Goal: Task Accomplishment & Management: Manage account settings

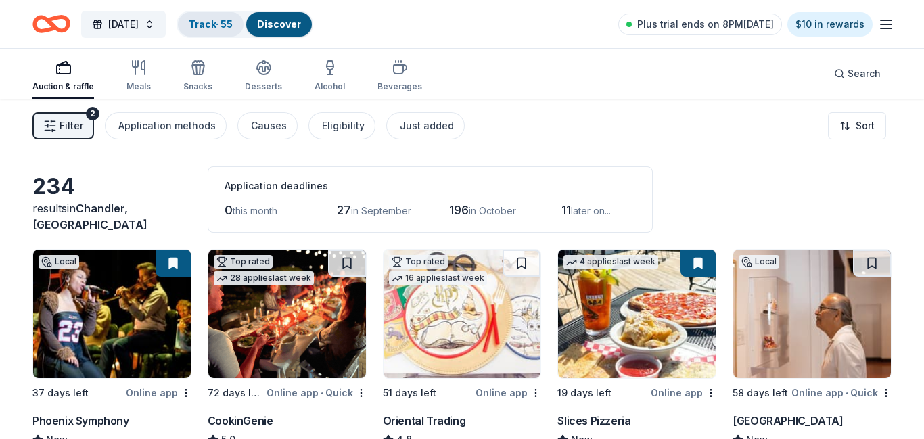
click at [233, 22] on link "Track · 55" at bounding box center [211, 24] width 44 height 12
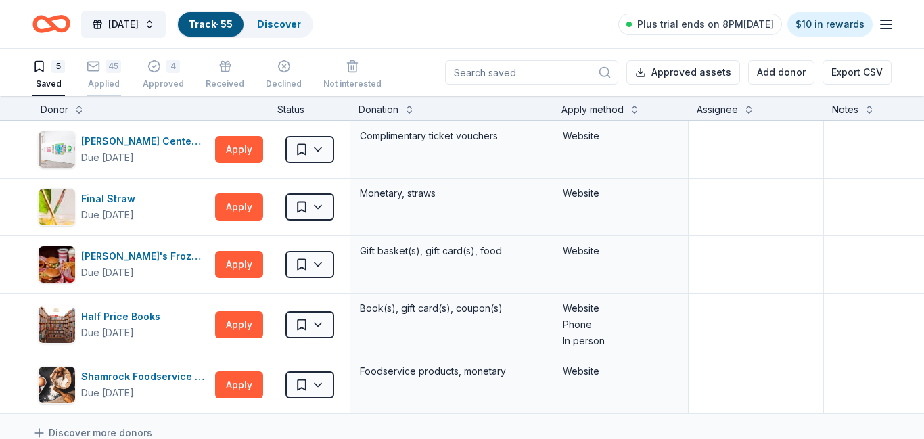
click at [105, 87] on div "Applied" at bounding box center [104, 83] width 35 height 11
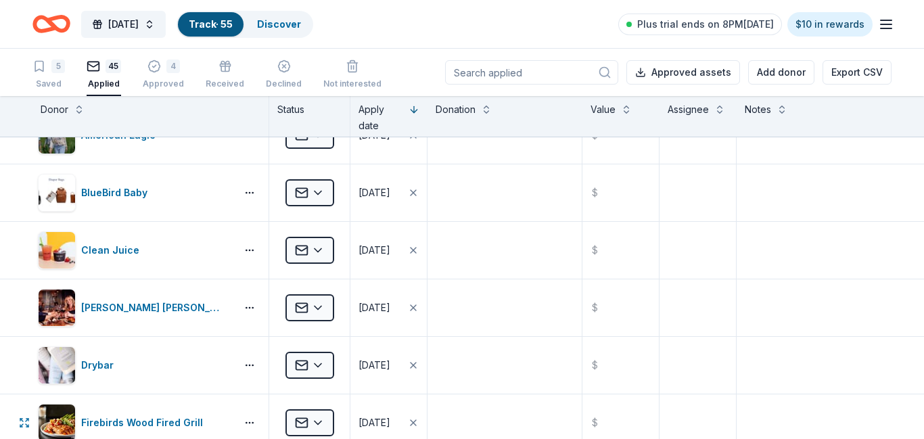
scroll to position [869, 0]
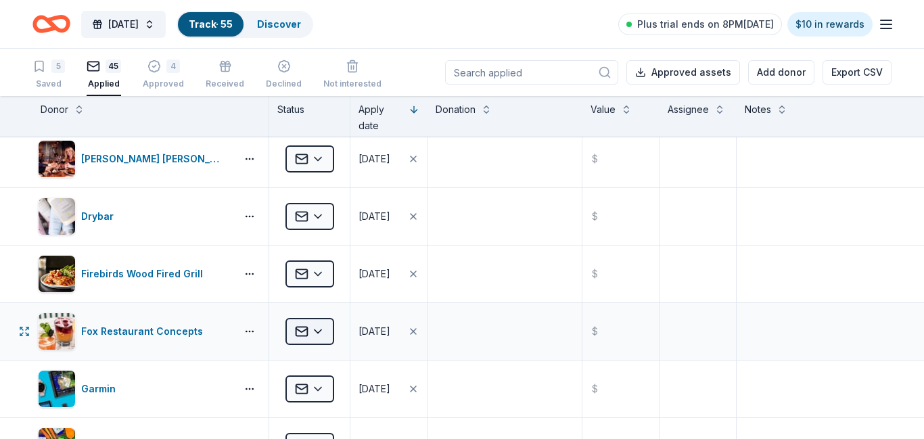
click at [315, 334] on html "[DATE] Track · 55 Discover Plus trial ends on 8PM[DATE] $10 in rewards 5 Saved …" at bounding box center [462, 219] width 924 height 439
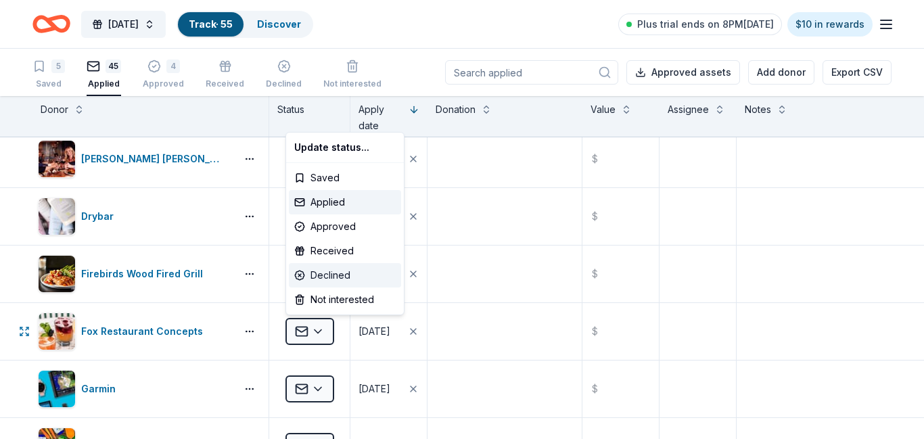
click at [327, 275] on div "Declined" at bounding box center [345, 275] width 112 height 24
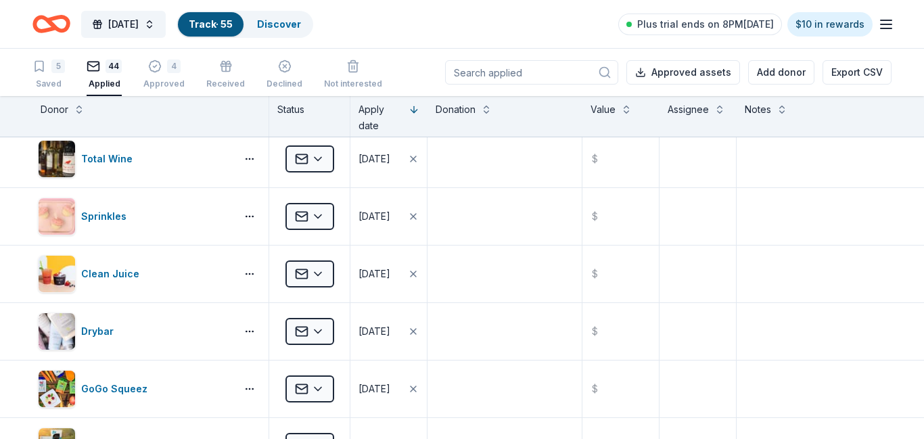
scroll to position [582, 0]
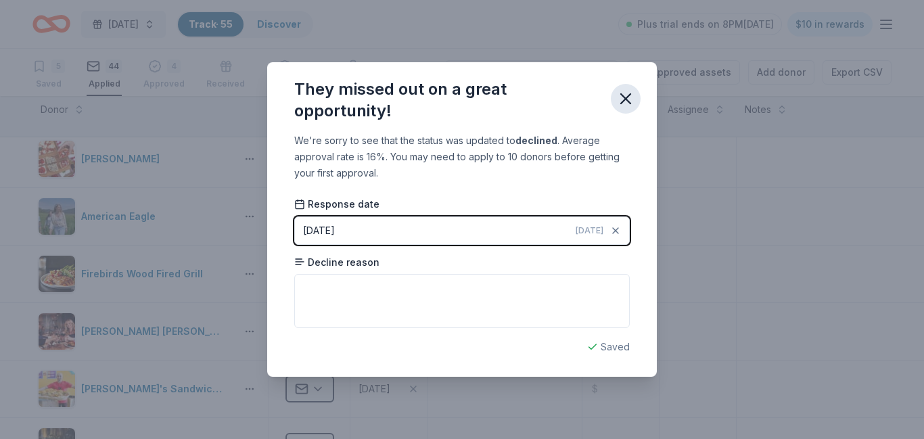
click at [625, 97] on icon "button" at bounding box center [625, 98] width 9 height 9
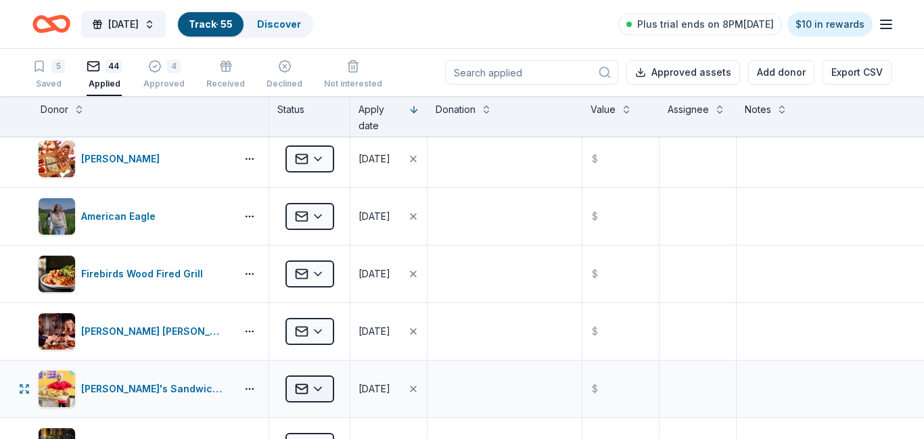
click at [315, 386] on html "[DATE] Track · 55 Discover Plus trial ends on 8PM[DATE] $10 in rewards 5 Saved …" at bounding box center [462, 219] width 924 height 439
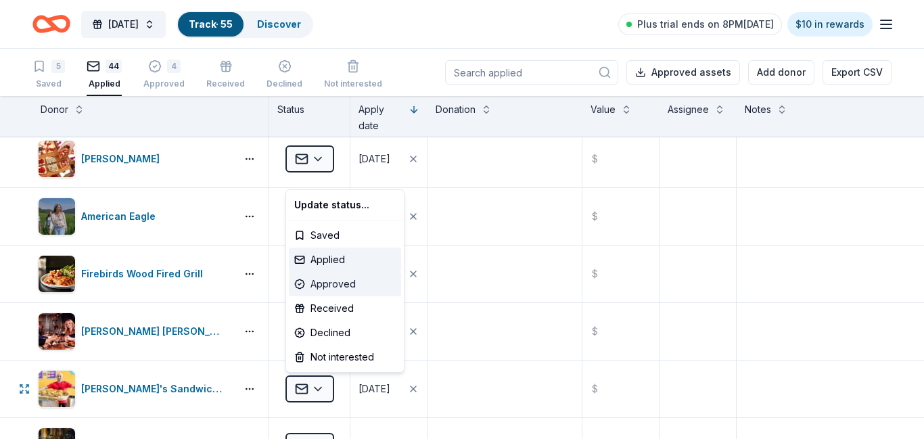
click at [329, 282] on div "Approved" at bounding box center [345, 284] width 112 height 24
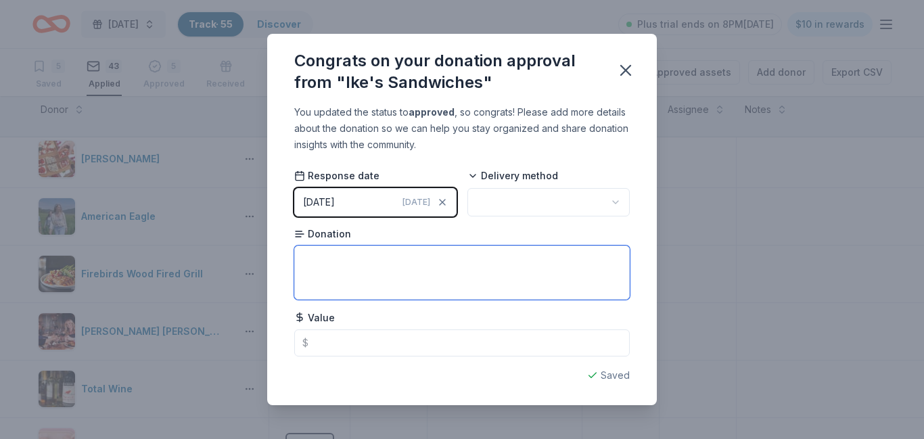
click at [329, 282] on textarea at bounding box center [462, 273] width 336 height 54
type textarea "6 free sandwich vouchers"
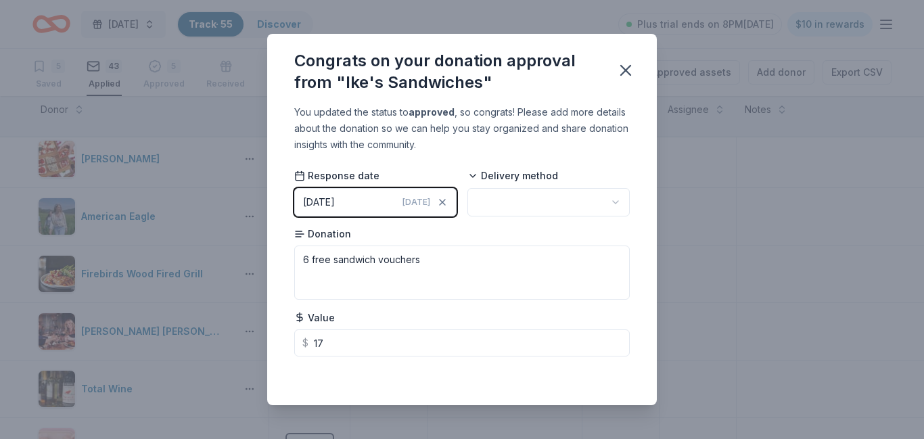
click at [616, 202] on html "[DATE] Track · 55 Discover Plus trial ends on 8PM[DATE] $10 in rewards 5 Saved …" at bounding box center [462, 219] width 924 height 439
type input "17.00"
click at [624, 79] on icon "button" at bounding box center [625, 70] width 19 height 19
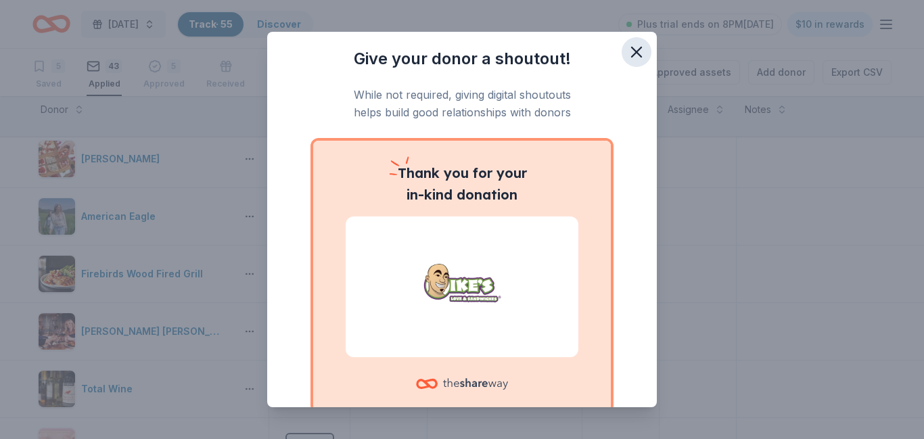
click at [638, 56] on icon "button" at bounding box center [636, 52] width 19 height 19
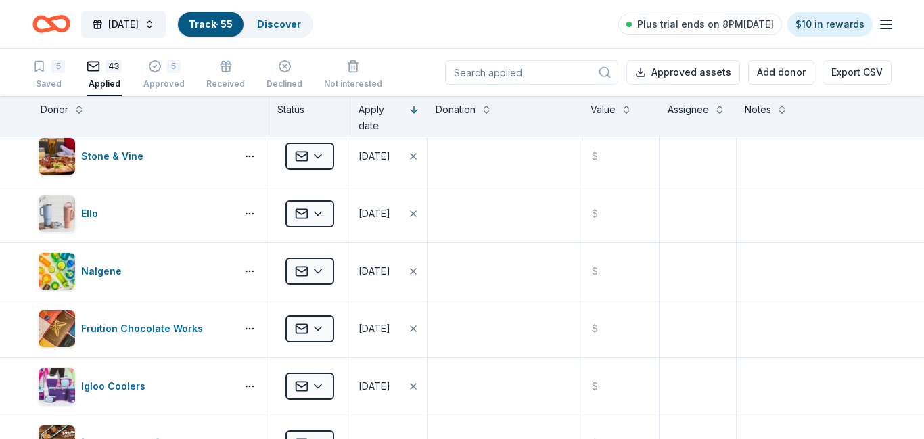
scroll to position [66, 0]
click at [317, 390] on html "[DATE] Track · 55 Discover Plus trial ends on 8PM[DATE] $10 in rewards 5 Saved …" at bounding box center [462, 219] width 924 height 439
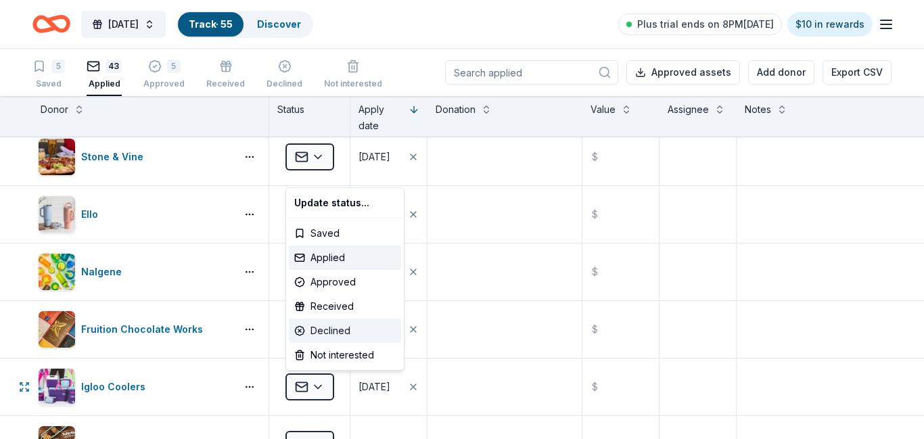
click at [342, 331] on div "Declined" at bounding box center [345, 331] width 112 height 24
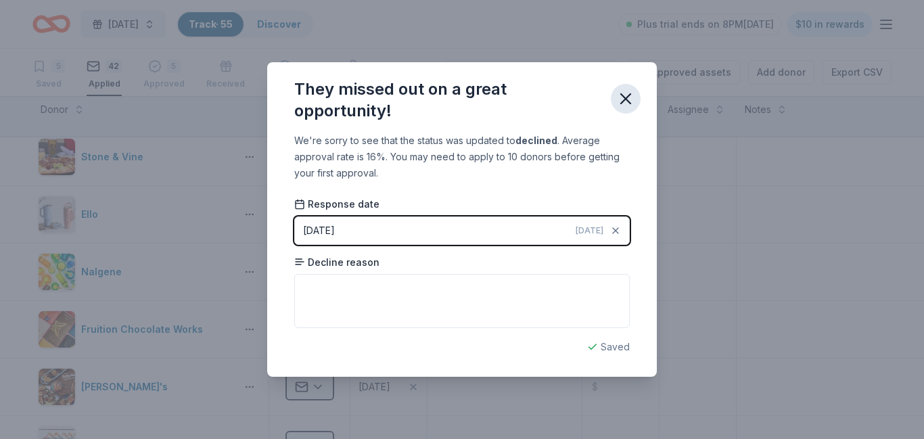
click at [625, 101] on icon "button" at bounding box center [625, 98] width 19 height 19
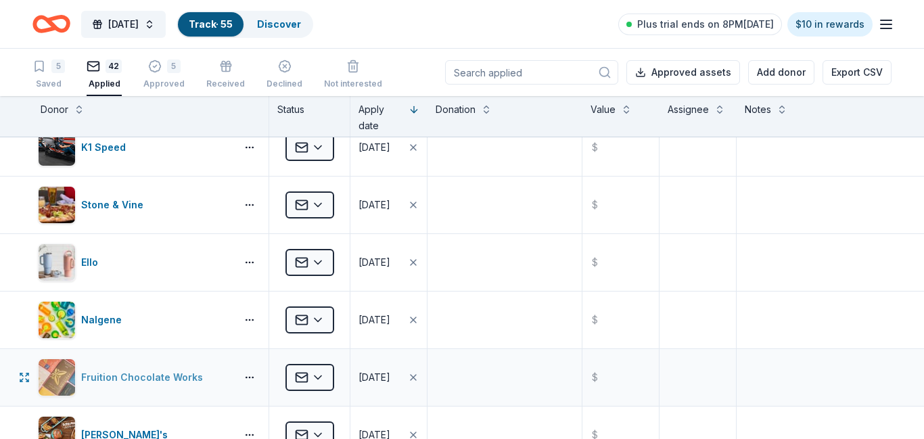
scroll to position [0, 0]
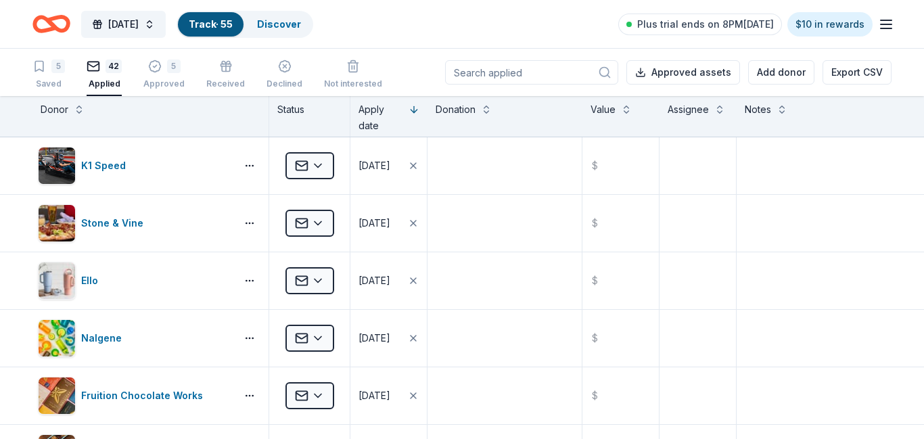
click at [490, 70] on input at bounding box center [531, 72] width 173 height 24
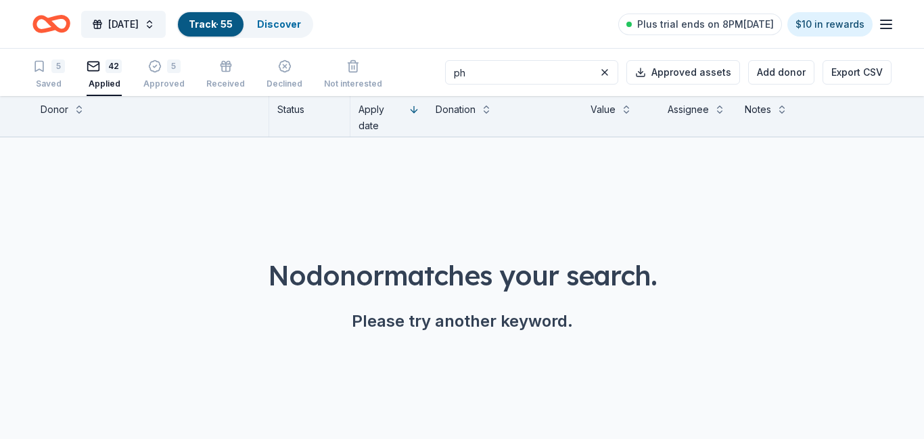
type input "p"
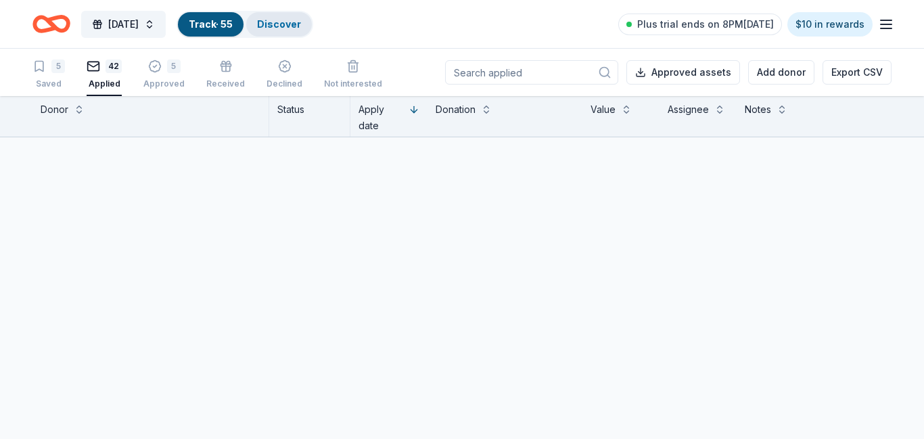
click at [301, 23] on link "Discover" at bounding box center [279, 24] width 44 height 12
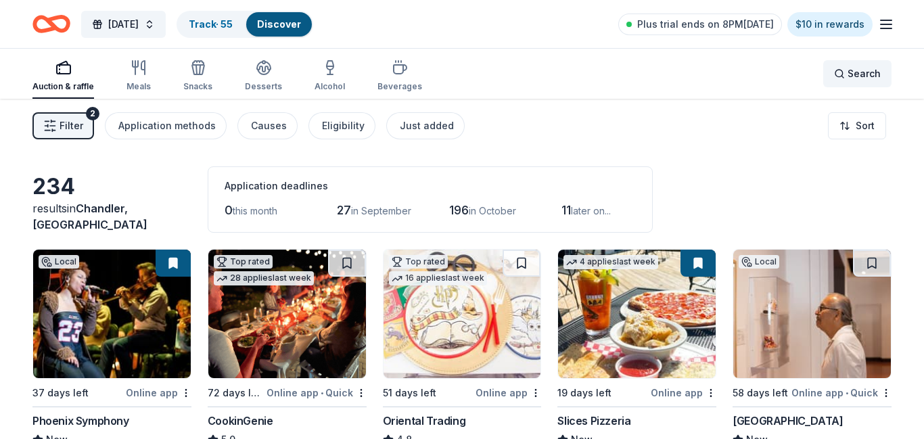
click at [858, 75] on span "Search" at bounding box center [864, 74] width 33 height 16
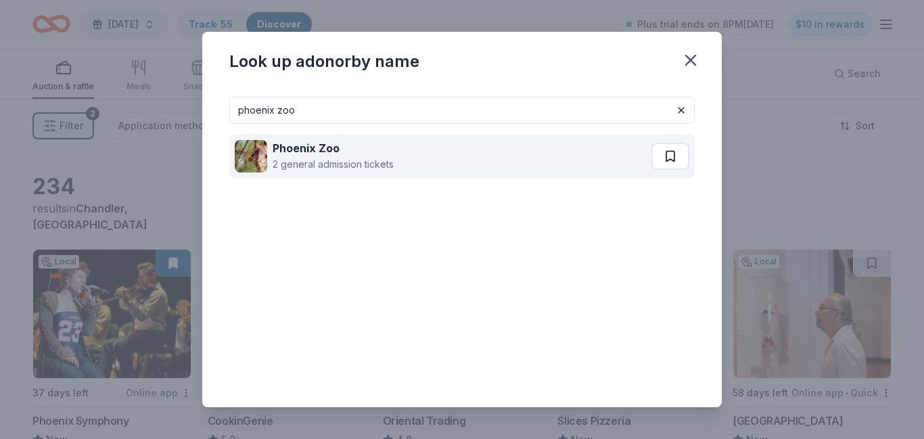
type input "phoenix zoo"
click at [676, 163] on button at bounding box center [670, 156] width 38 height 27
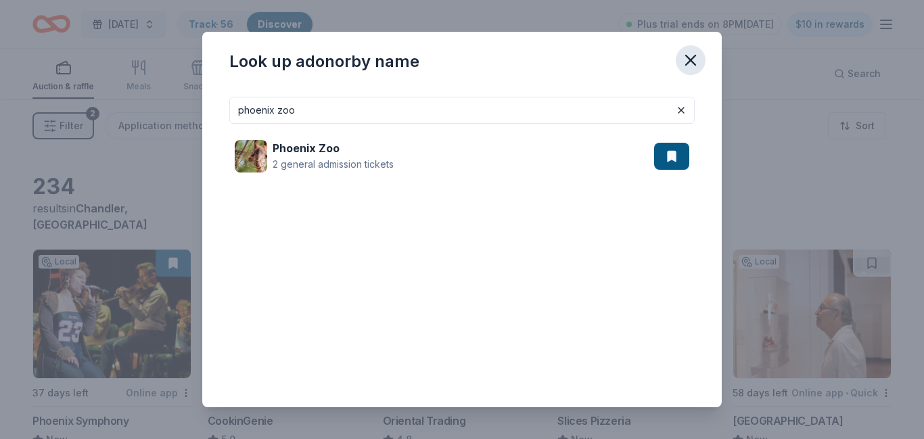
click at [683, 61] on icon "button" at bounding box center [690, 60] width 19 height 19
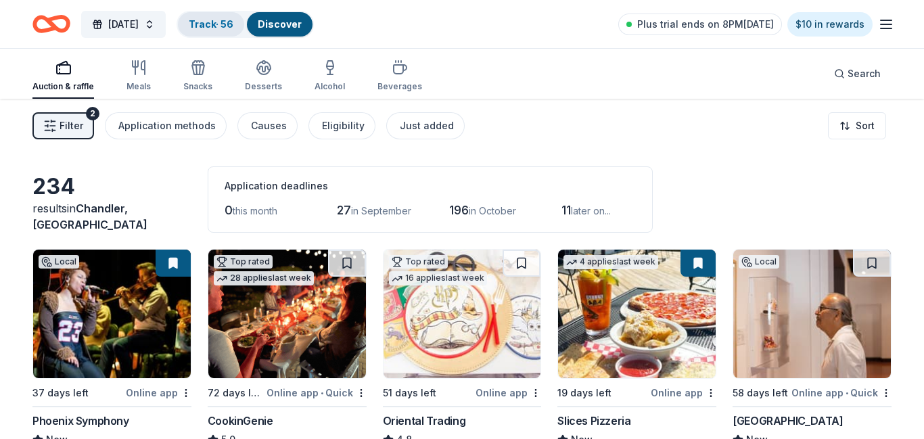
click at [233, 20] on link "Track · 56" at bounding box center [211, 24] width 45 height 12
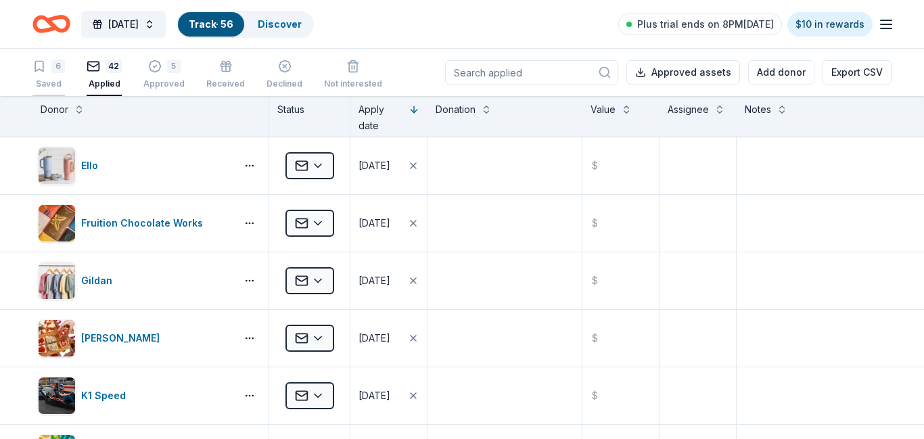
click at [46, 71] on div "6" at bounding box center [48, 67] width 32 height 14
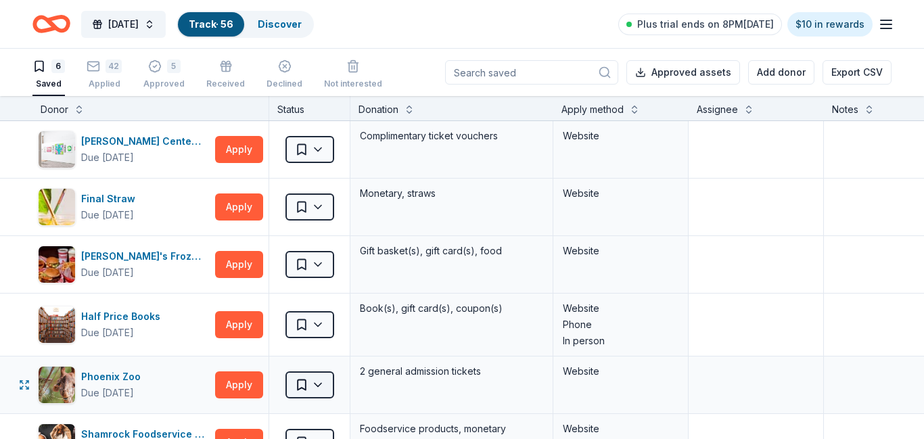
click at [317, 386] on html "[DATE] Track · 56 Discover Plus trial ends on 8PM[DATE] $10 in rewards 6 Saved …" at bounding box center [462, 219] width 924 height 439
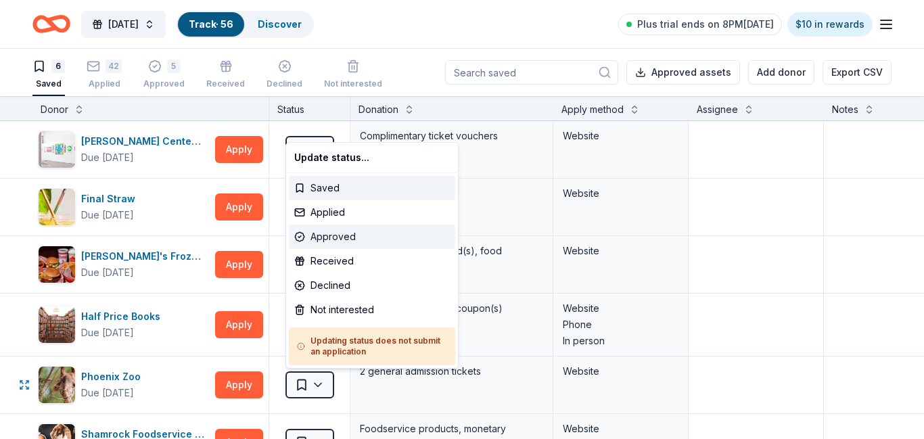
click at [350, 242] on div "Approved" at bounding box center [372, 237] width 166 height 24
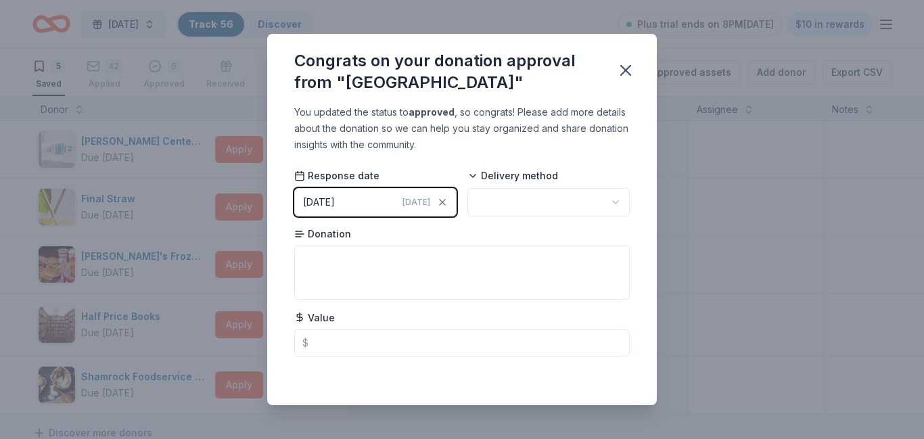
click at [520, 196] on html "[DATE] Track · 56 Discover Plus trial ends on 8PM[DATE] $10 in rewards 5 Saved …" at bounding box center [462, 219] width 924 height 439
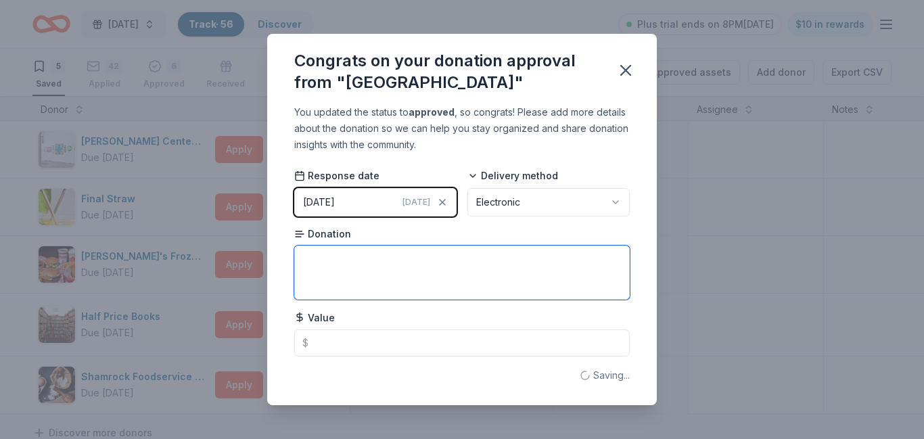
click at [386, 285] on textarea at bounding box center [462, 273] width 336 height 54
type textarea "2 passes"
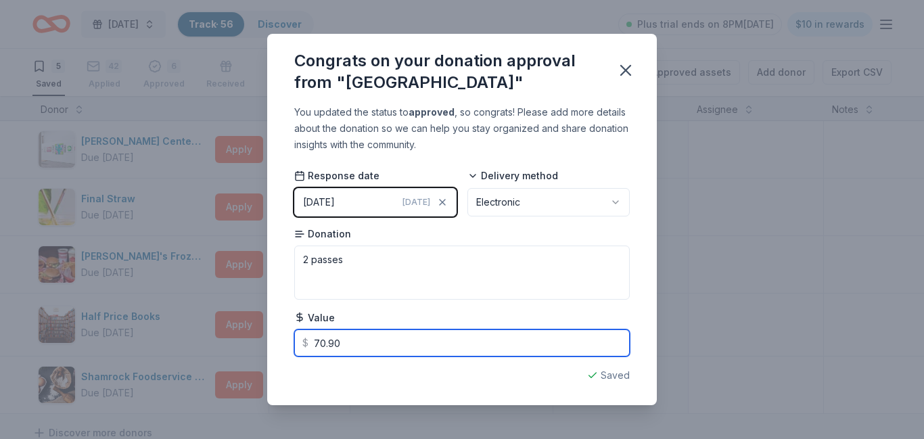
click at [353, 343] on input "70.90" at bounding box center [462, 342] width 336 height 27
type input "79.90"
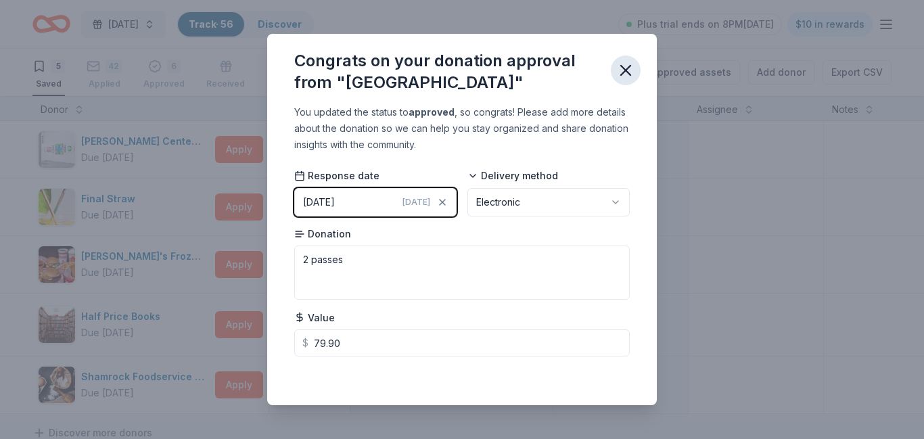
click at [628, 70] on icon "button" at bounding box center [625, 70] width 19 height 19
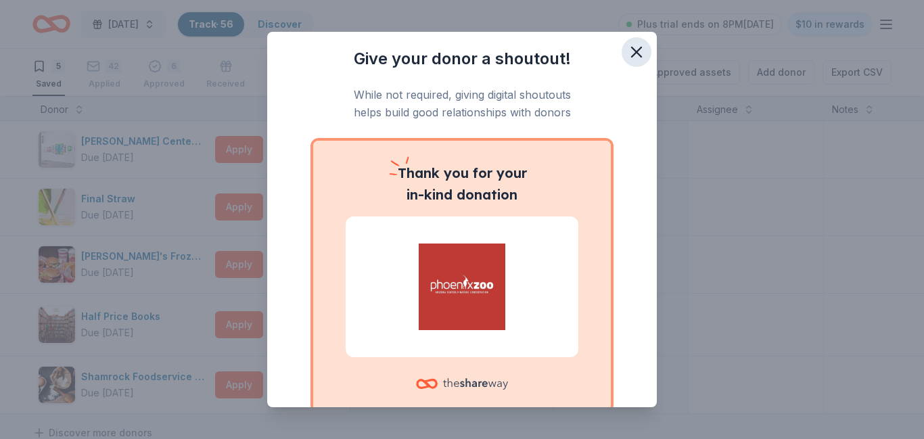
click at [639, 54] on icon "button" at bounding box center [636, 52] width 19 height 19
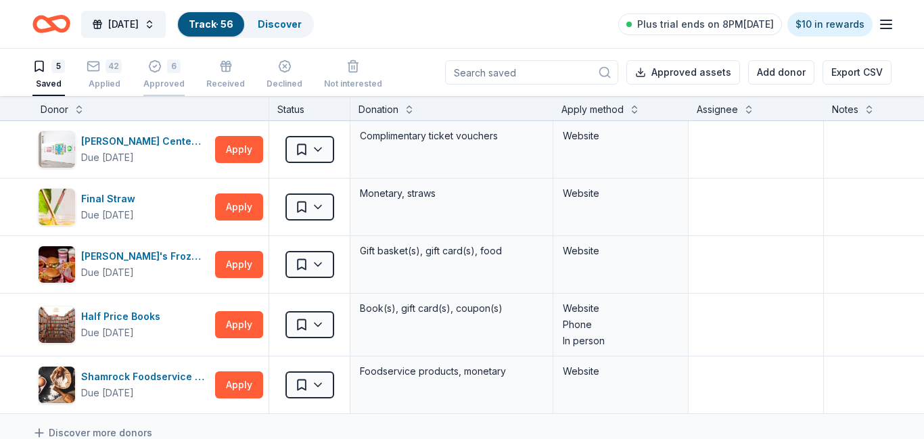
click at [170, 90] on button "6 Approved" at bounding box center [163, 75] width 41 height 42
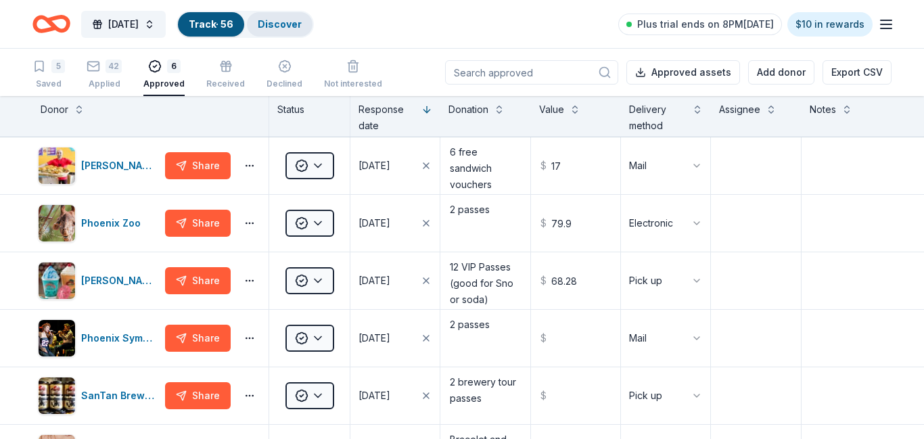
click at [302, 21] on link "Discover" at bounding box center [280, 24] width 44 height 12
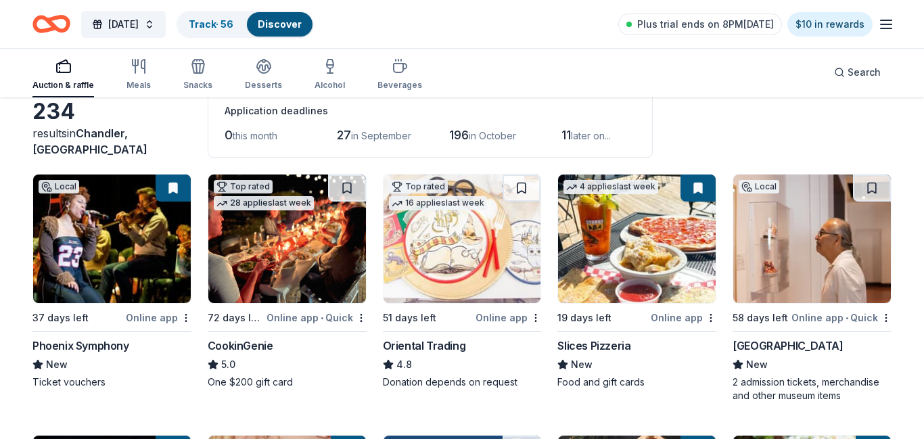
scroll to position [76, 0]
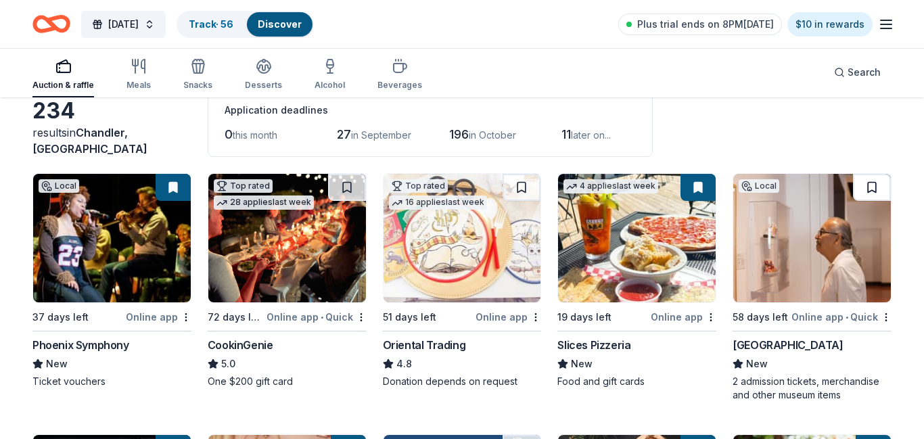
click at [867, 182] on button at bounding box center [872, 187] width 38 height 27
click at [867, 182] on button at bounding box center [873, 187] width 35 height 27
click at [869, 256] on img at bounding box center [812, 238] width 158 height 129
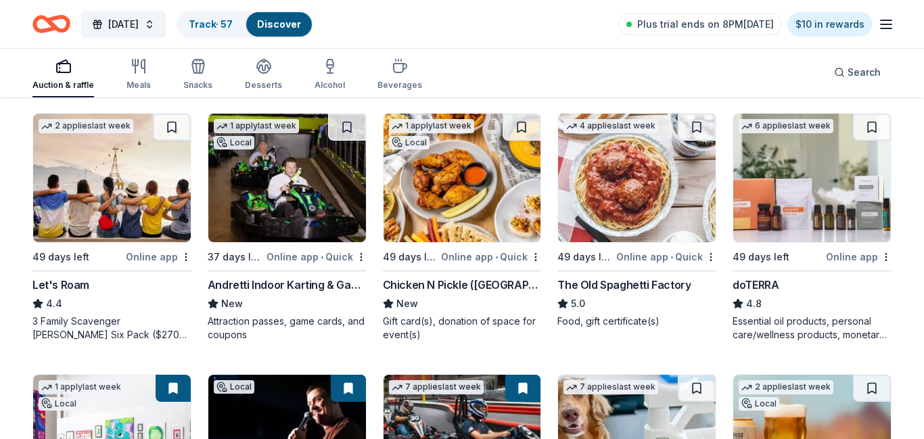
scroll to position [659, 0]
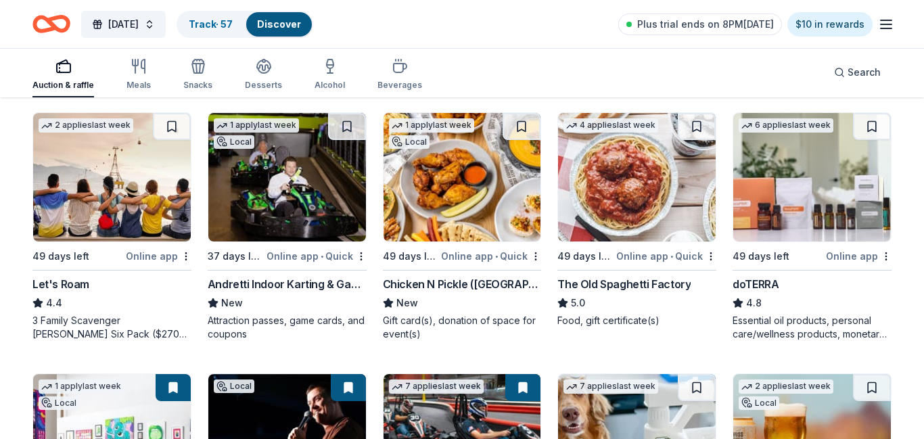
click at [324, 203] on img at bounding box center [287, 177] width 158 height 129
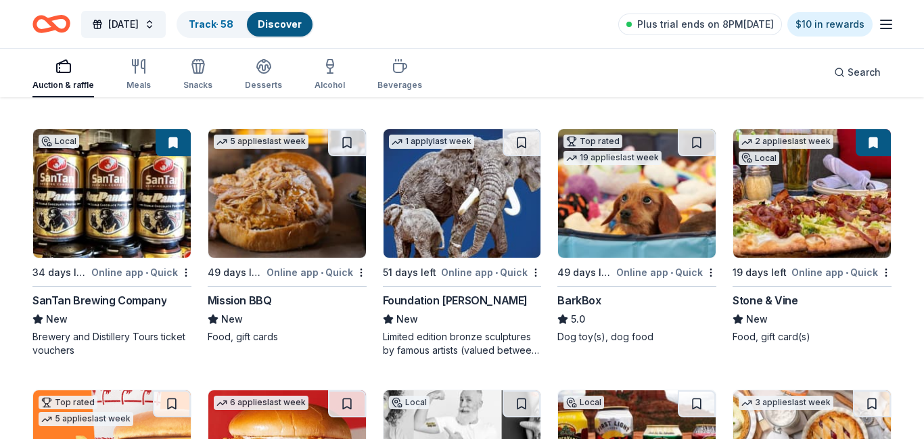
scroll to position [1168, 0]
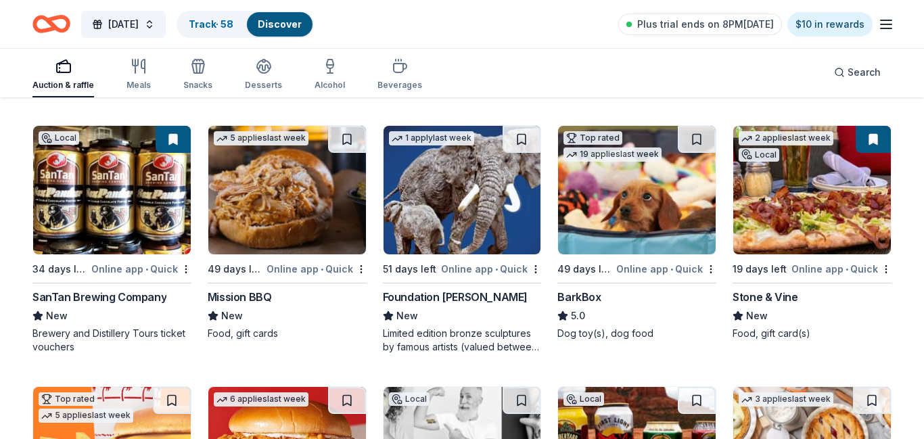
click at [484, 223] on img at bounding box center [463, 190] width 158 height 129
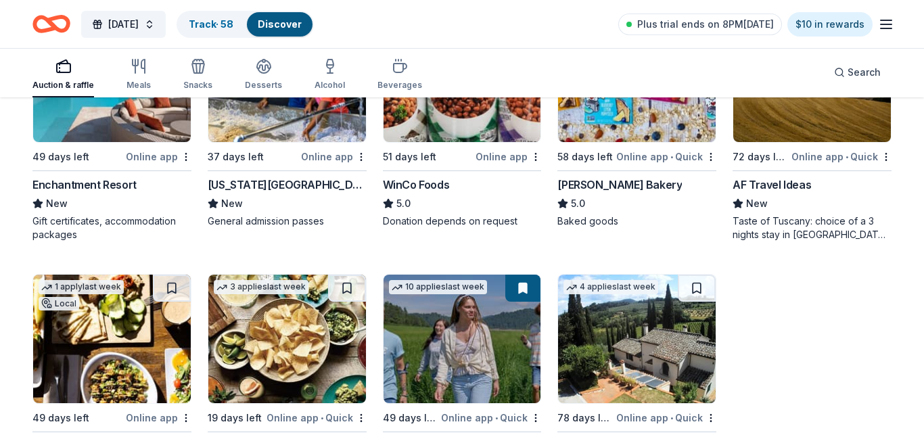
scroll to position [1857, 0]
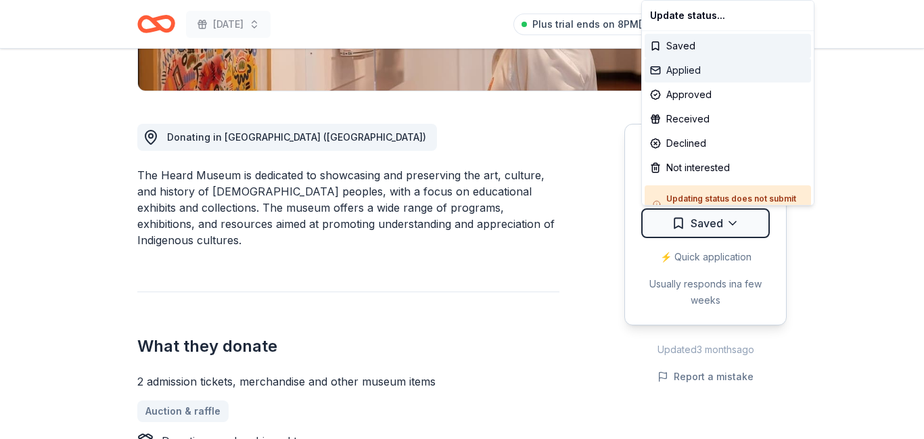
scroll to position [320, 0]
click at [715, 73] on div "Applied" at bounding box center [728, 70] width 166 height 24
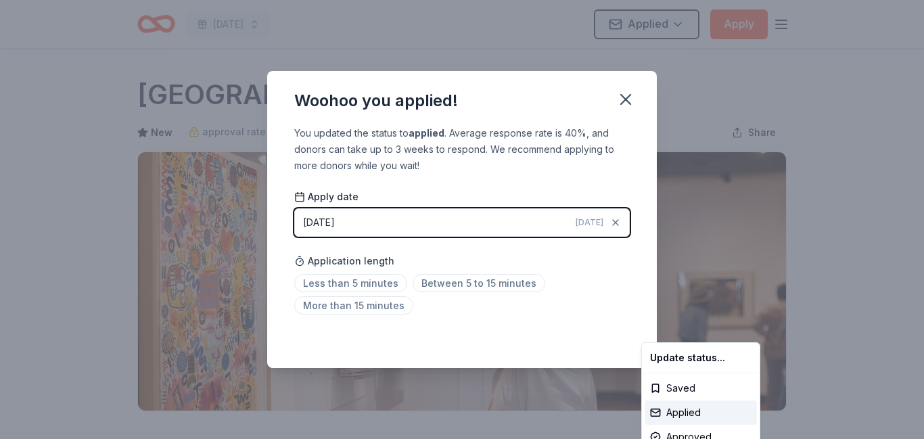
click at [626, 102] on html "Harvest Festival Applied Apply Due in 58 days Share Heard Museum New approval r…" at bounding box center [462, 219] width 924 height 439
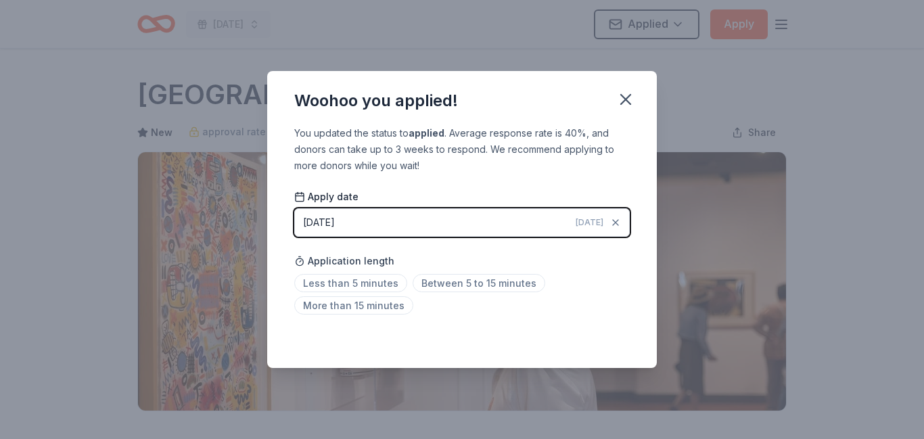
scroll to position [323, 0]
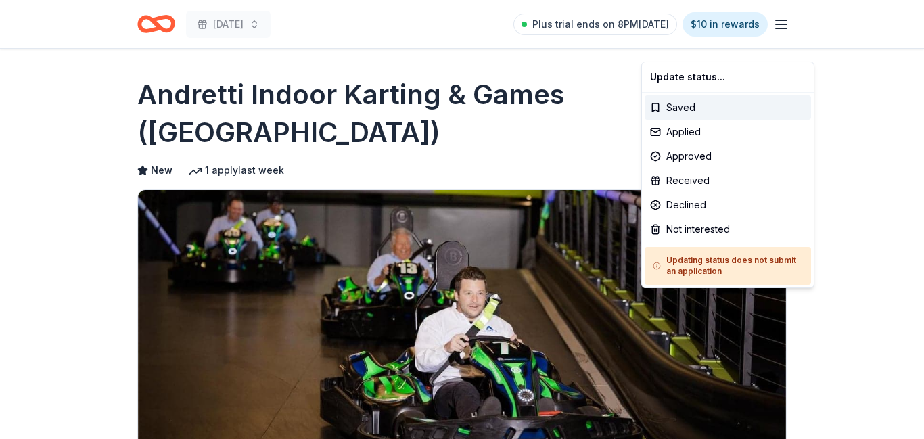
scroll to position [237, 0]
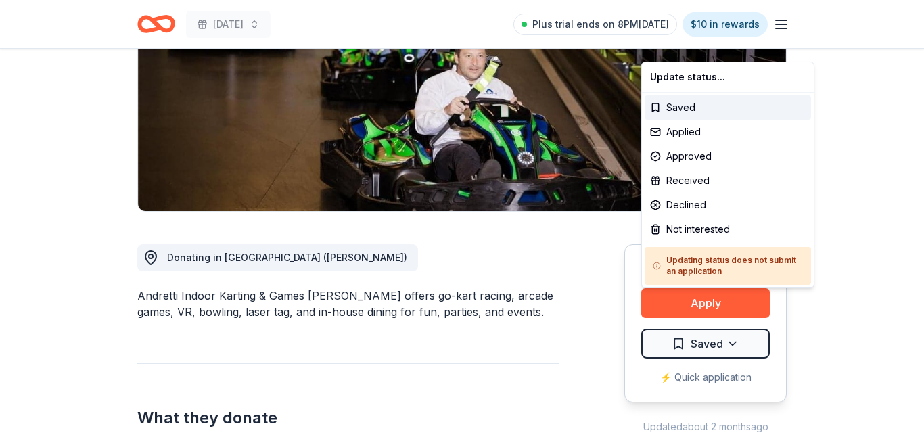
click at [678, 126] on div "Applied" at bounding box center [728, 132] width 166 height 24
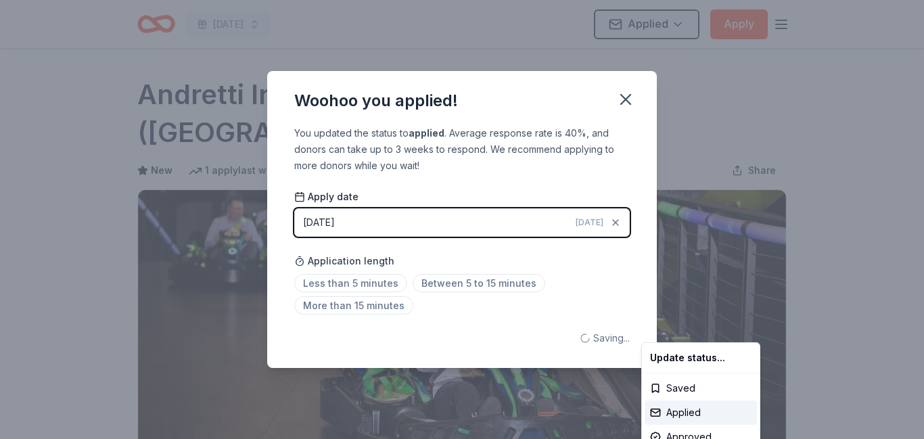
scroll to position [0, 0]
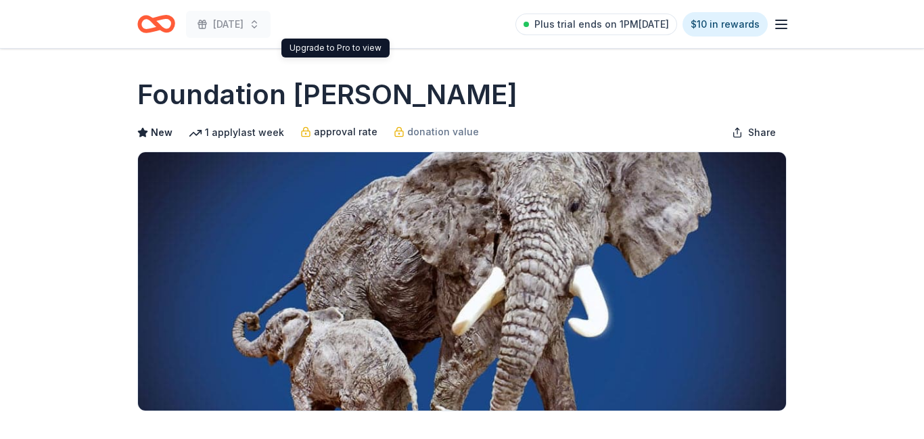
scroll to position [235, 0]
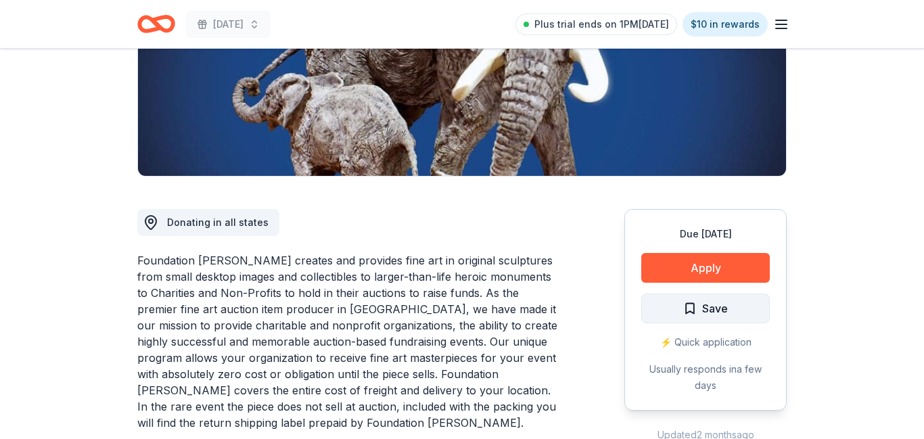
click at [735, 301] on button "Save" at bounding box center [705, 309] width 129 height 30
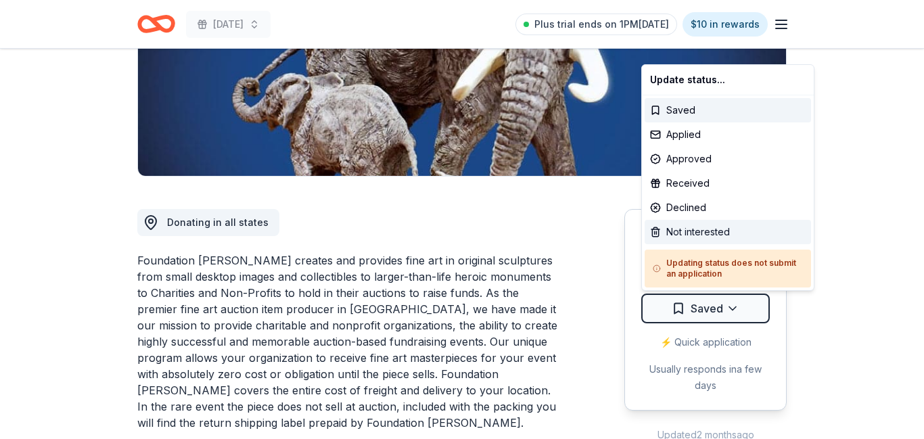
click at [707, 233] on div "Not interested" at bounding box center [728, 232] width 166 height 24
